Goal: Information Seeking & Learning: Learn about a topic

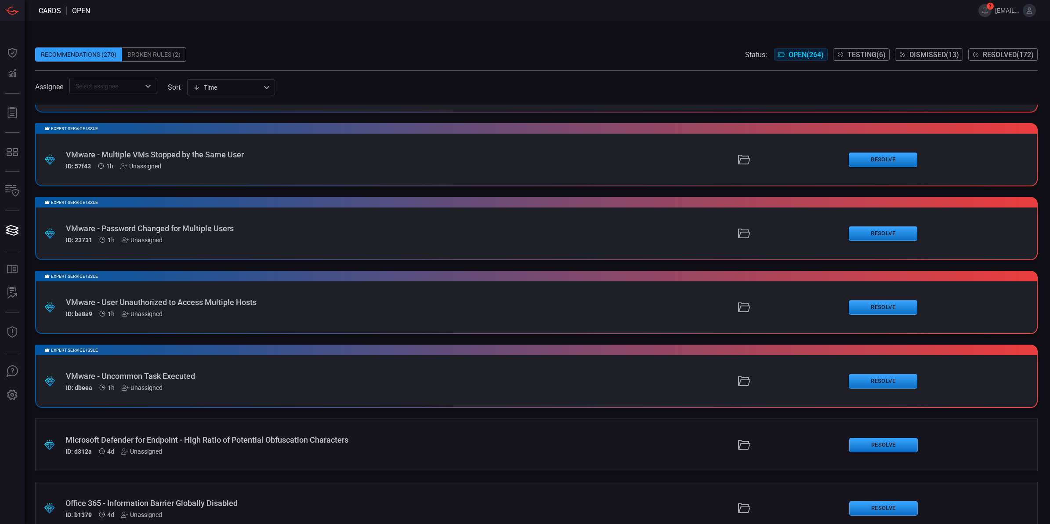
scroll to position [461, 0]
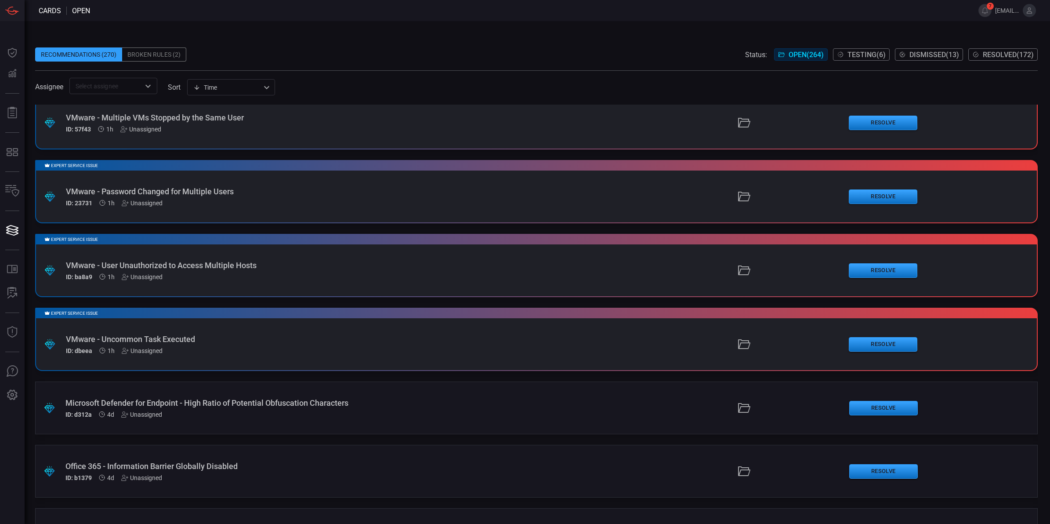
click at [198, 339] on div "VMware - Uncommon Task Executed" at bounding box center [257, 338] width 382 height 9
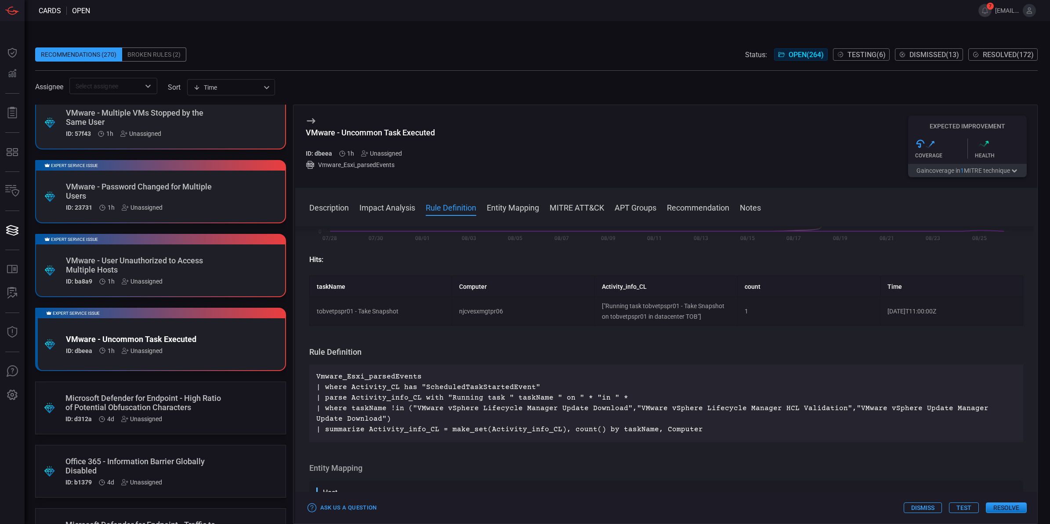
scroll to position [220, 0]
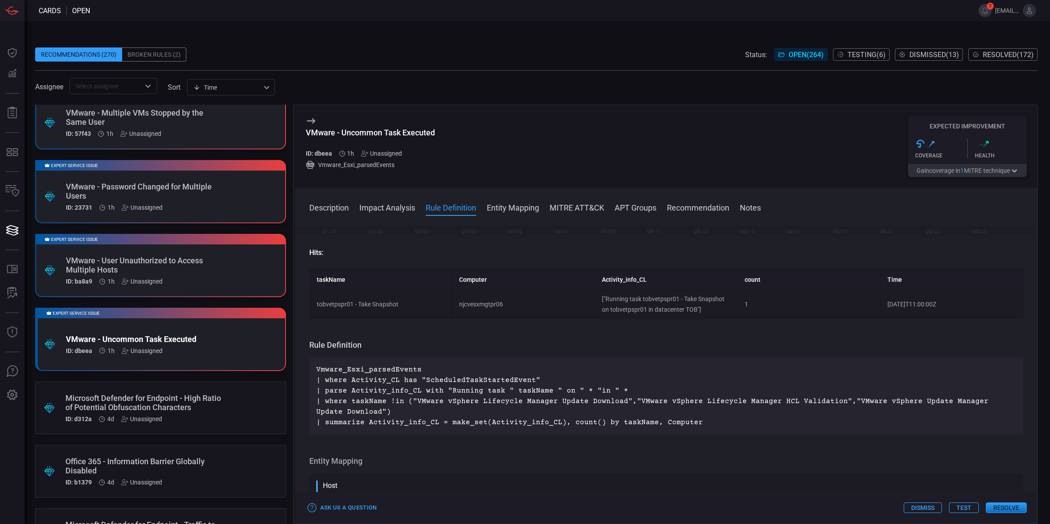
click at [135, 258] on div "VMware - User Unauthorized to Access Multiple Hosts" at bounding box center [144, 265] width 156 height 18
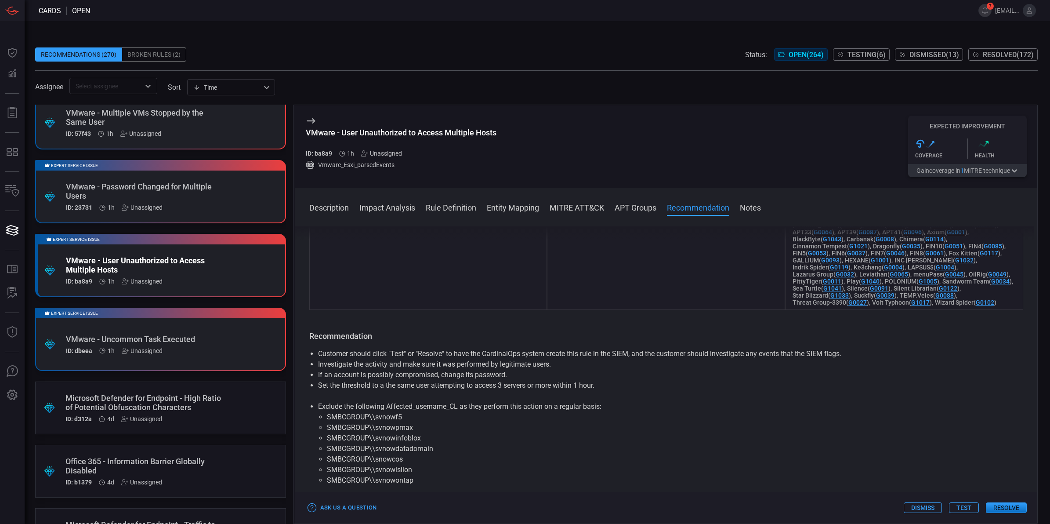
scroll to position [794, 0]
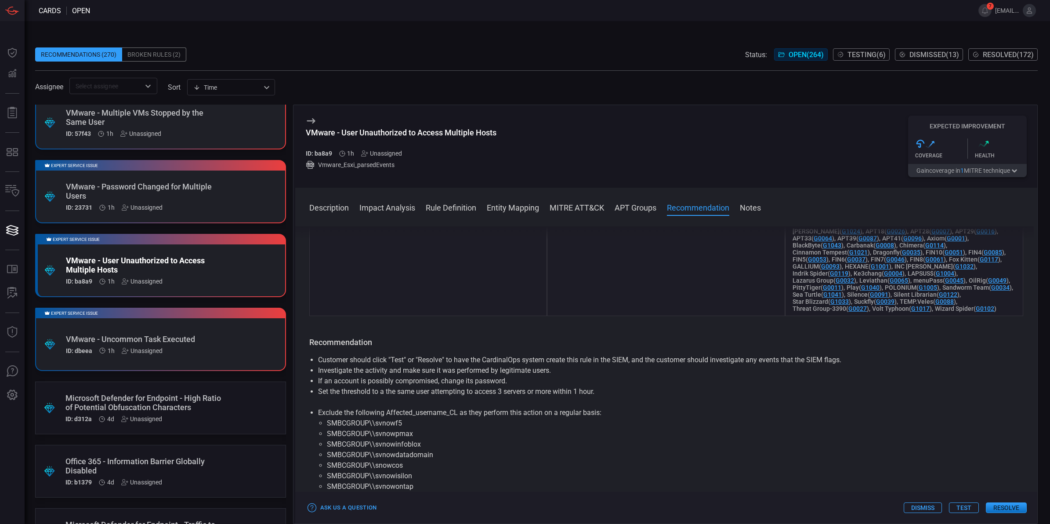
click at [742, 205] on button "Notes" at bounding box center [750, 207] width 21 height 11
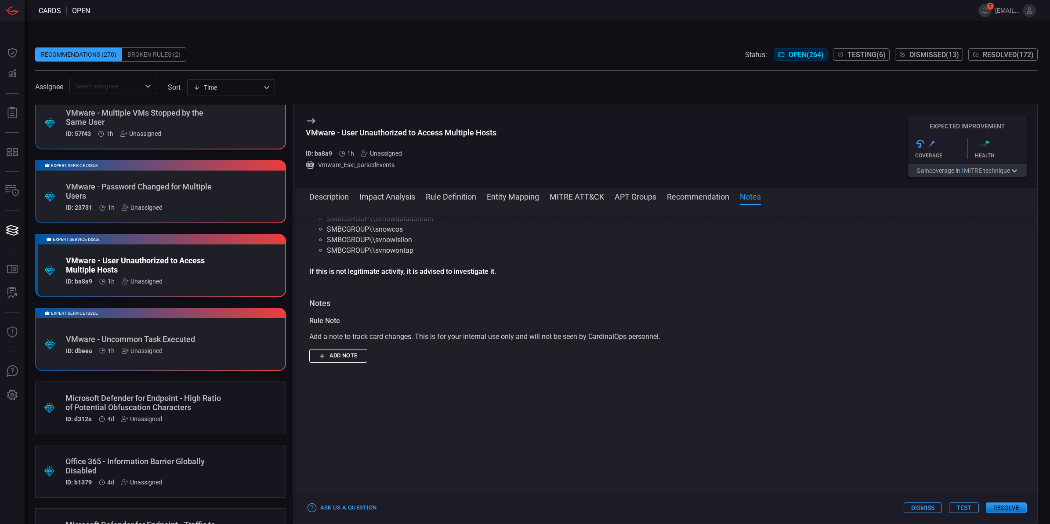
scroll to position [1116, 0]
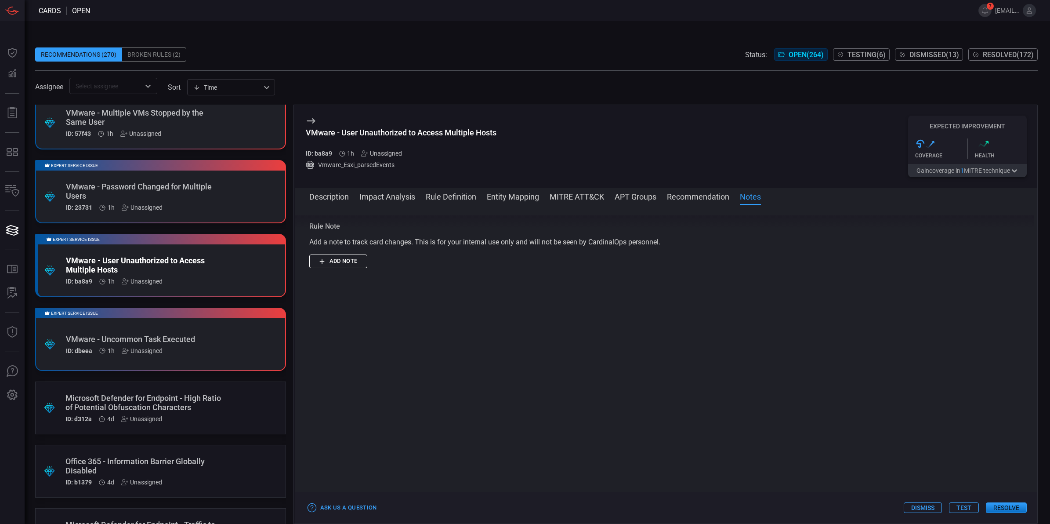
click at [202, 183] on div "VMware - Password Changed for Multiple Users" at bounding box center [144, 191] width 156 height 18
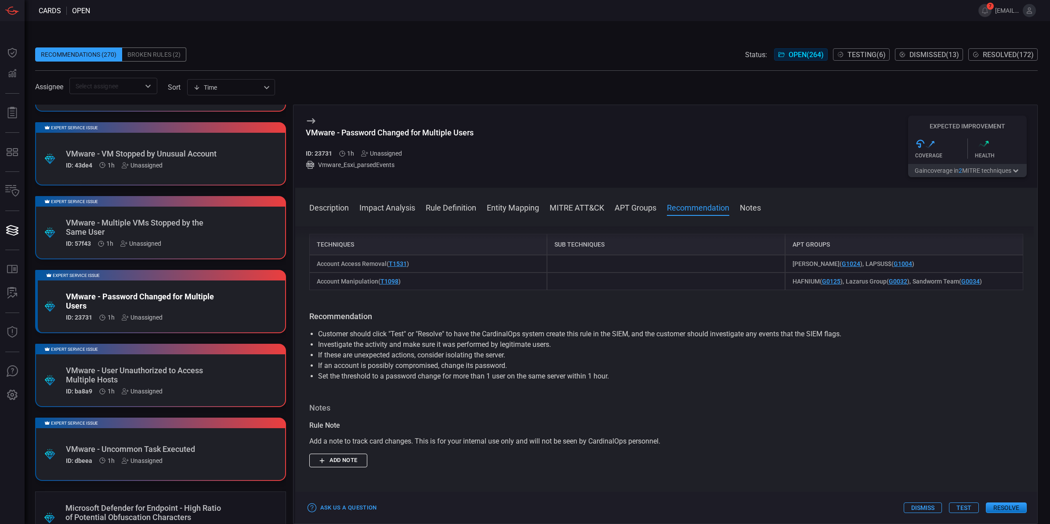
scroll to position [300, 0]
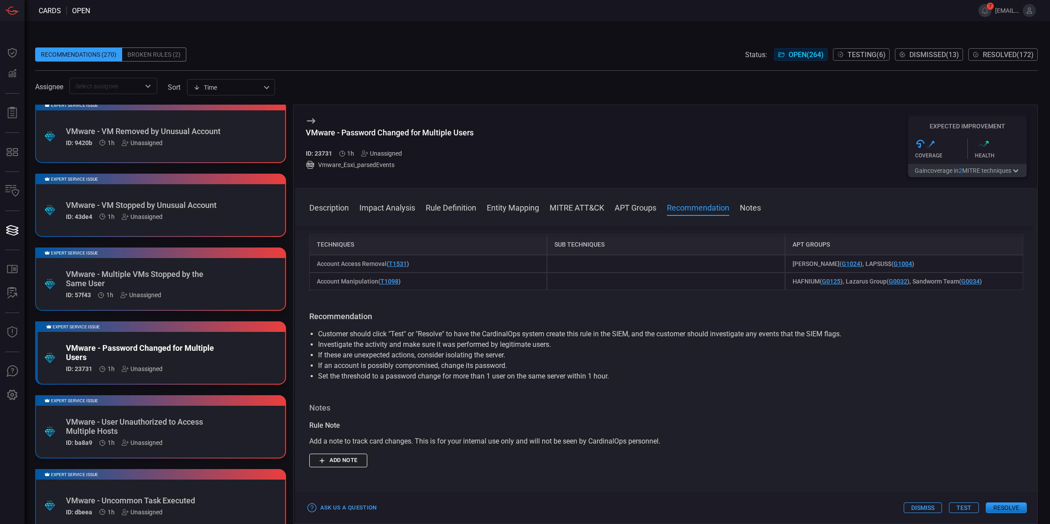
click at [208, 269] on div "VMware - Multiple VMs Stopped by the Same User" at bounding box center [144, 278] width 156 height 18
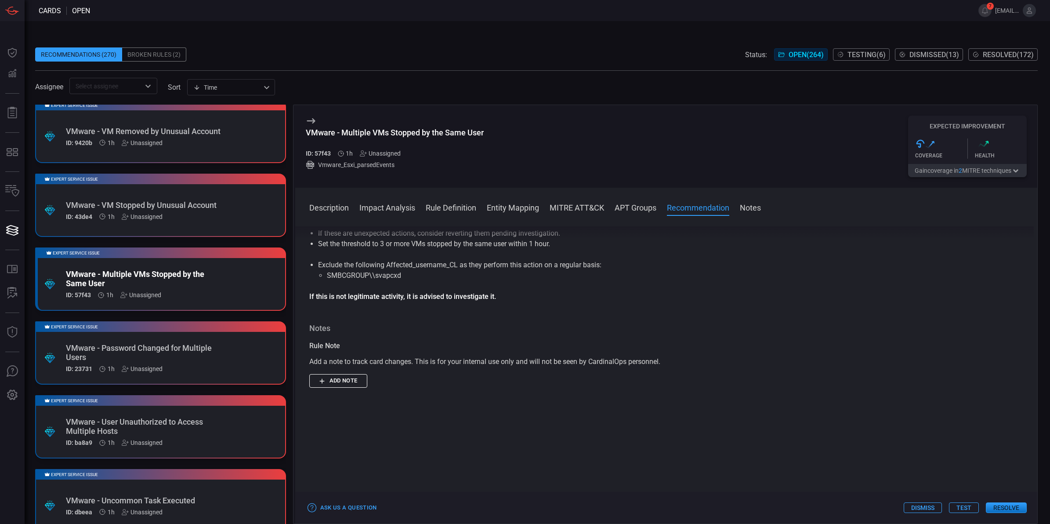
scroll to position [1101, 0]
click at [201, 206] on div "VMware - VM Stopped by Unusual Account" at bounding box center [144, 204] width 156 height 9
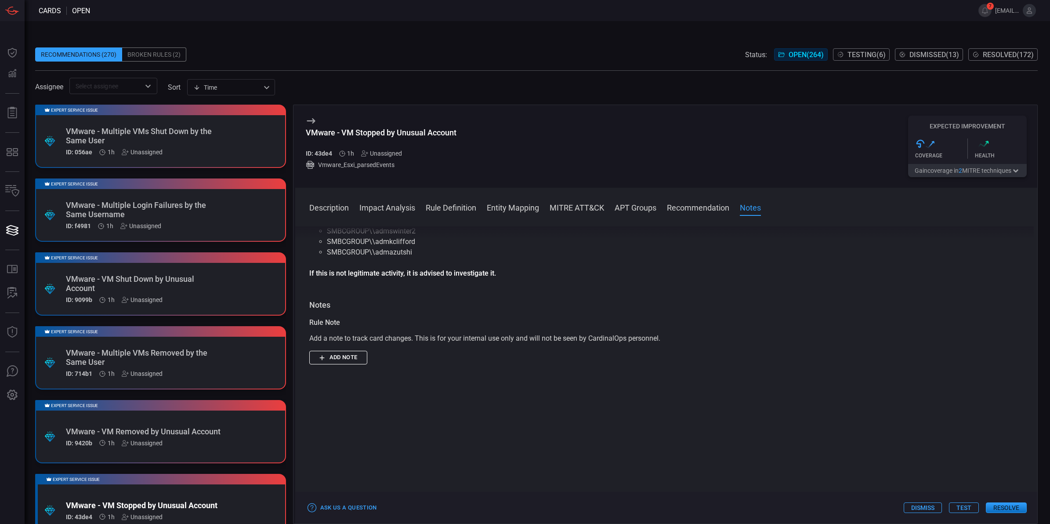
click at [201, 126] on div "VMware - Multiple VMs Shut Down by the Same User" at bounding box center [144, 135] width 156 height 18
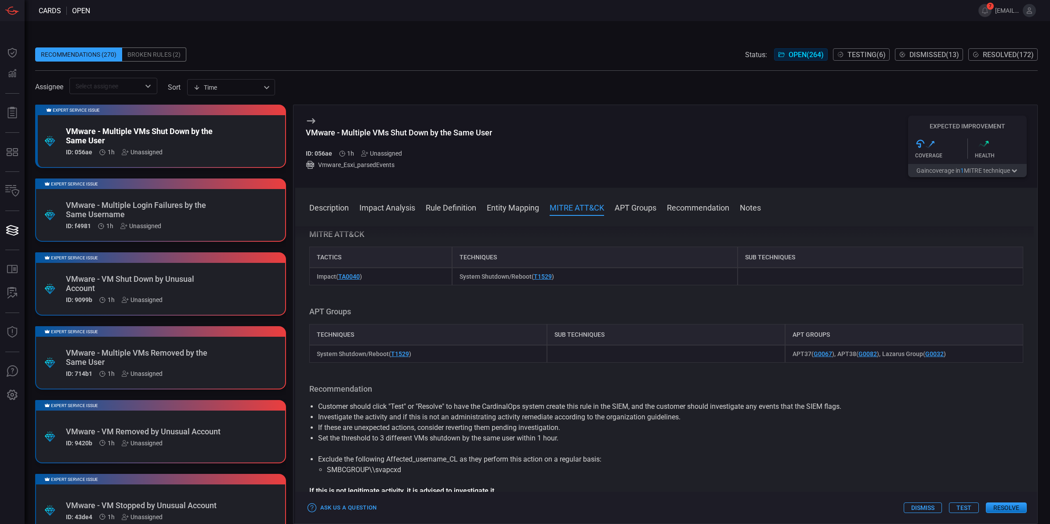
scroll to position [899, 0]
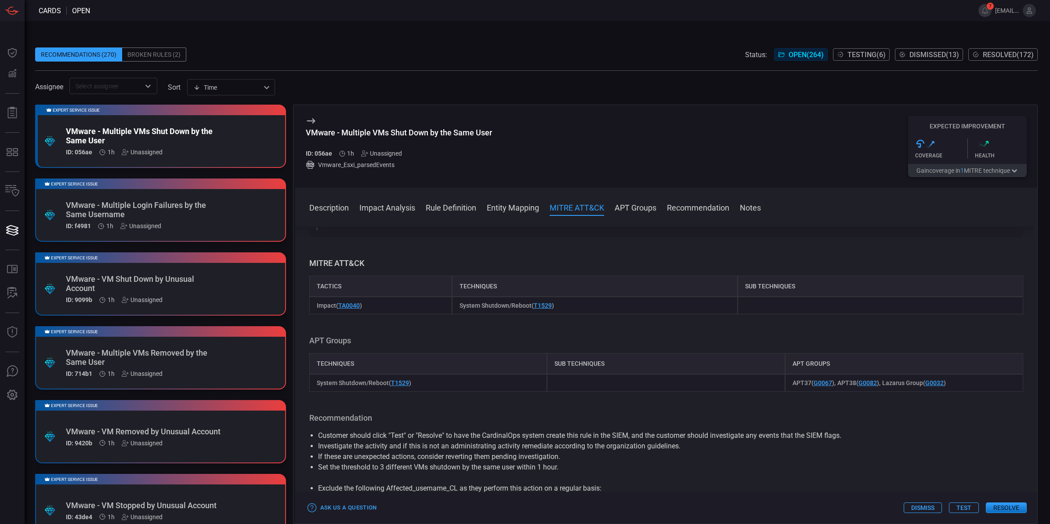
click at [141, 54] on div "Broken Rules (2)" at bounding box center [154, 54] width 64 height 14
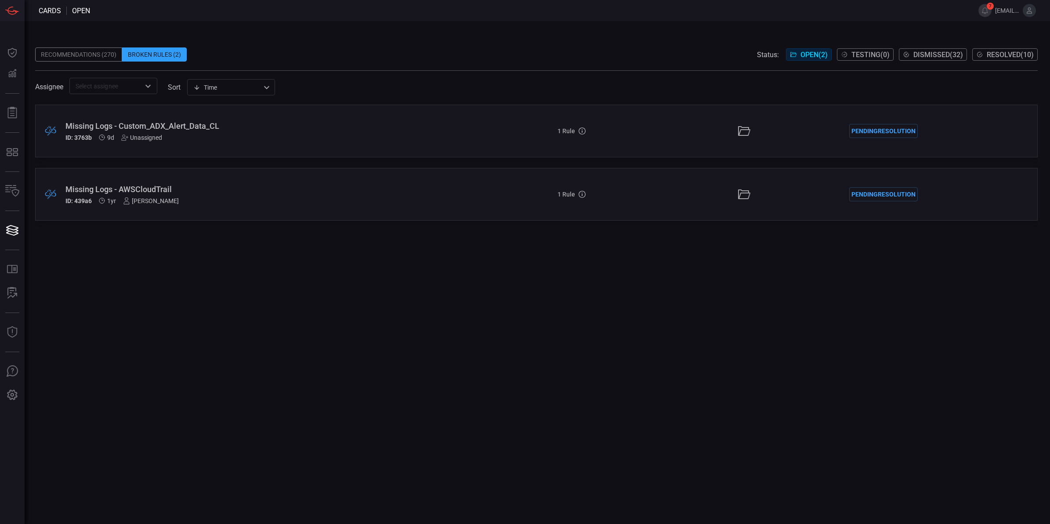
click at [59, 54] on div "Recommendations (270)" at bounding box center [78, 54] width 87 height 14
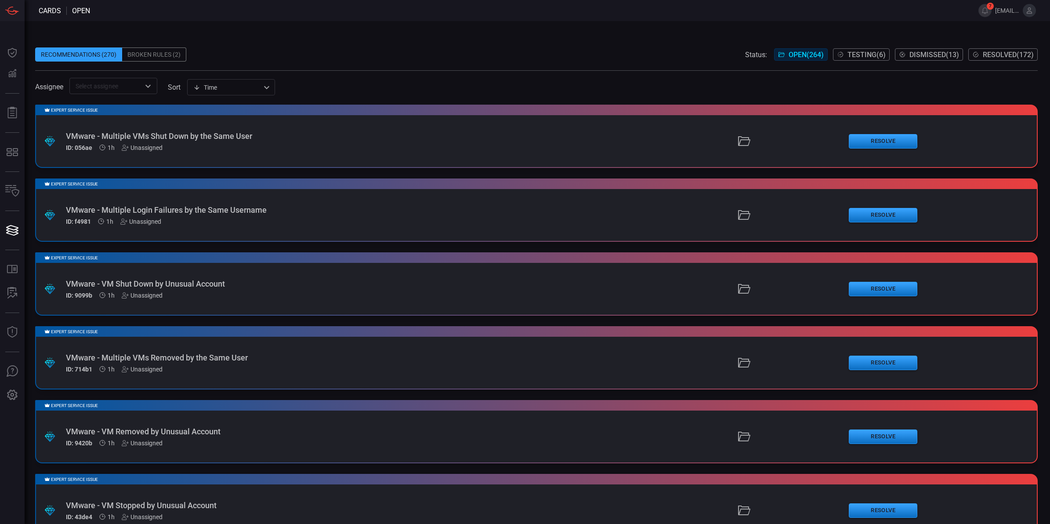
click at [227, 137] on div "VMware - Multiple VMs Shut Down by the Same User" at bounding box center [257, 135] width 382 height 9
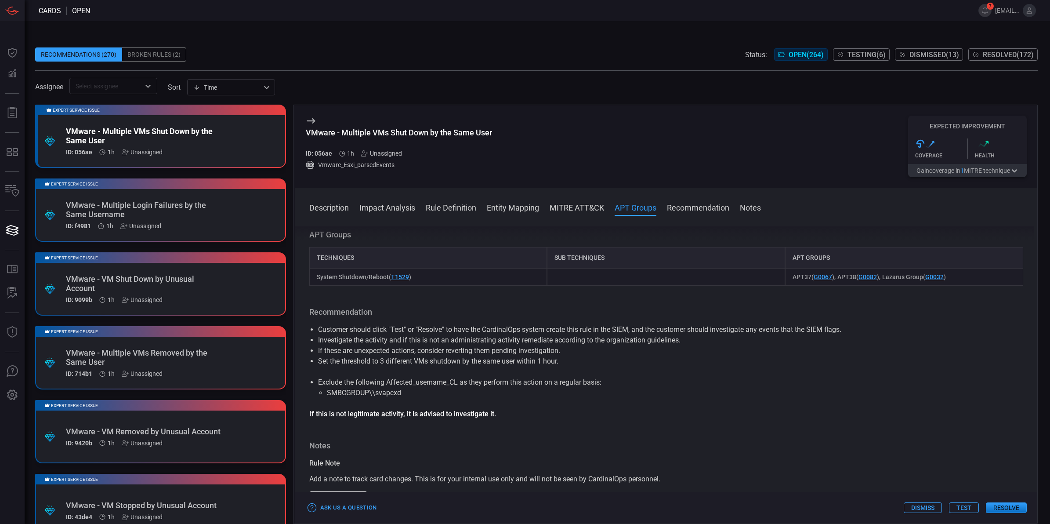
scroll to position [1030, 0]
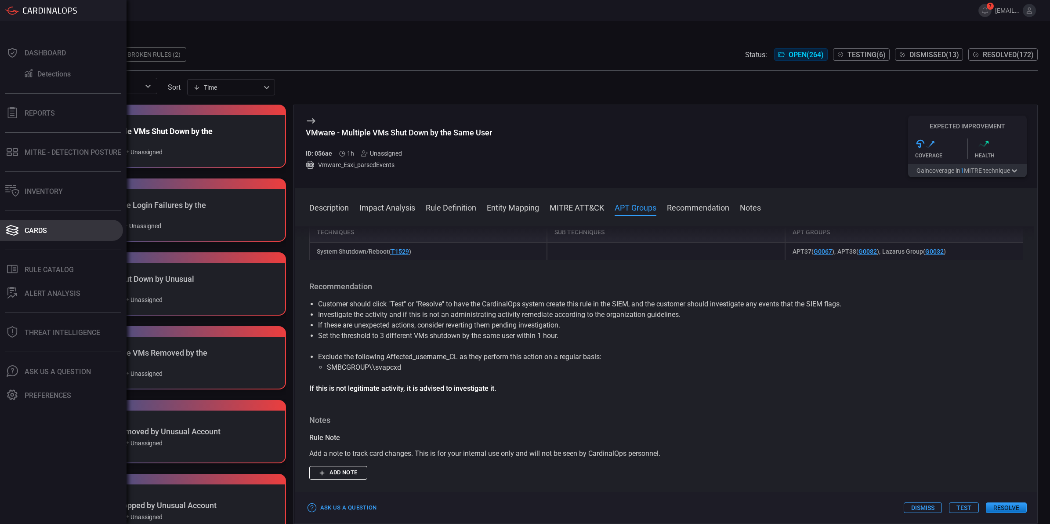
click at [28, 229] on div "Cards" at bounding box center [36, 230] width 22 height 8
click at [41, 271] on div "Rule Catalog" at bounding box center [49, 269] width 49 height 8
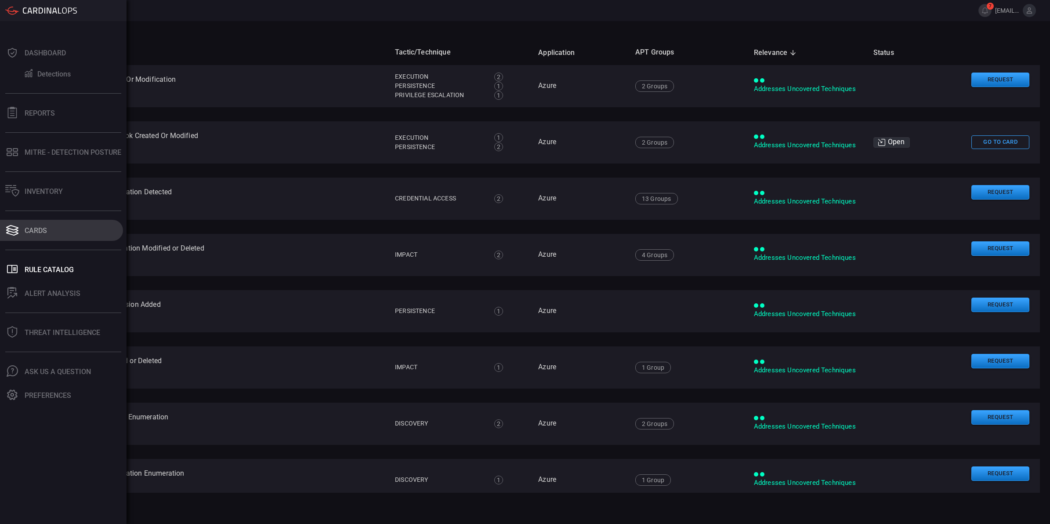
click at [18, 236] on button "Cards" at bounding box center [61, 230] width 123 height 21
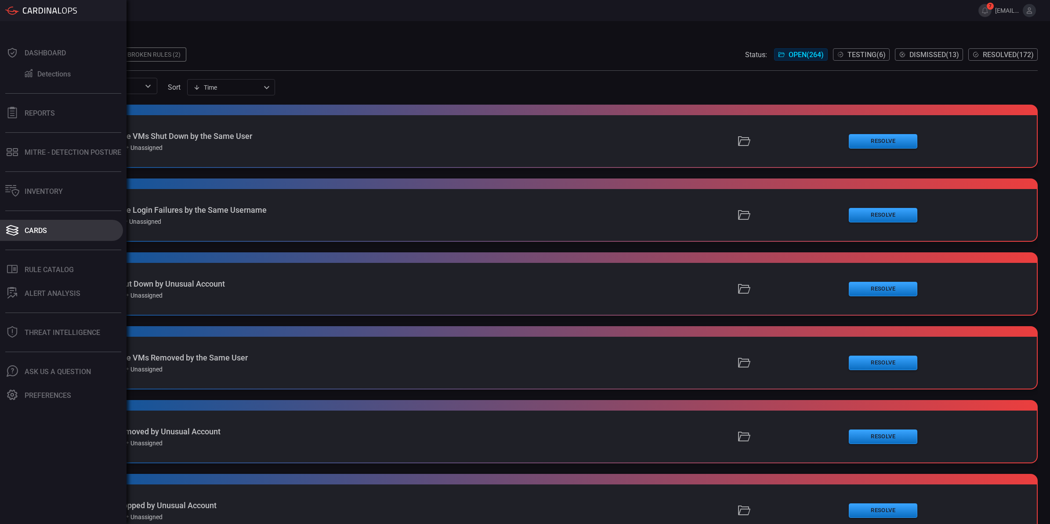
click at [43, 231] on div "Cards" at bounding box center [36, 230] width 22 height 8
